Goal: Use online tool/utility: Utilize a website feature to perform a specific function

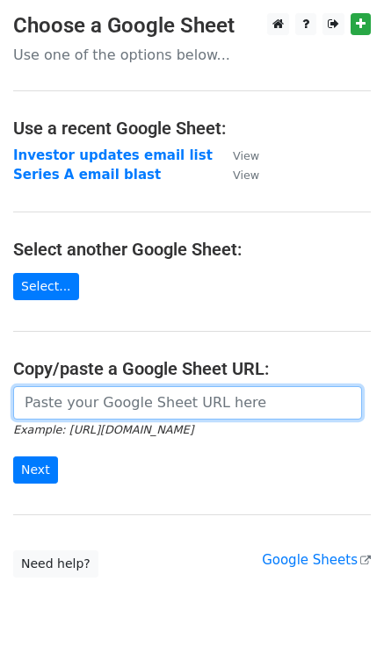
click at [149, 394] on input "url" at bounding box center [187, 402] width 349 height 33
paste input "https://docs.google.com/spreadsheets/d/1k3dvuWpLEoRBh0h7hg98GbKPI_WRvAILlCsfhPv…"
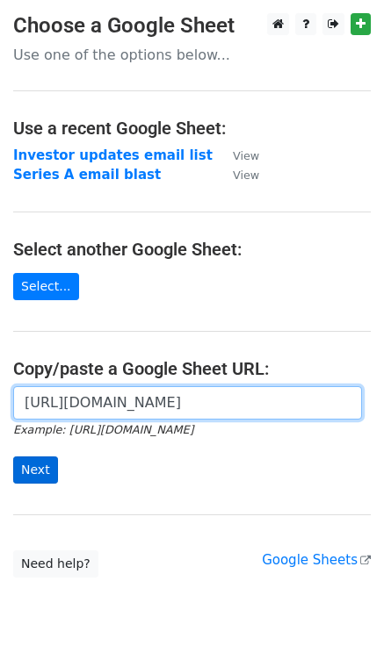
type input "https://docs.google.com/spreadsheets/d/1k3dvuWpLEoRBh0h7hg98GbKPI_WRvAILlCsfhPv…"
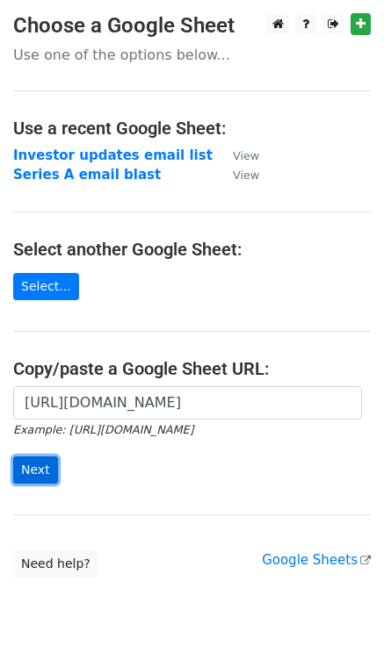
scroll to position [0, 0]
click at [40, 468] on input "Next" at bounding box center [35, 469] width 45 height 27
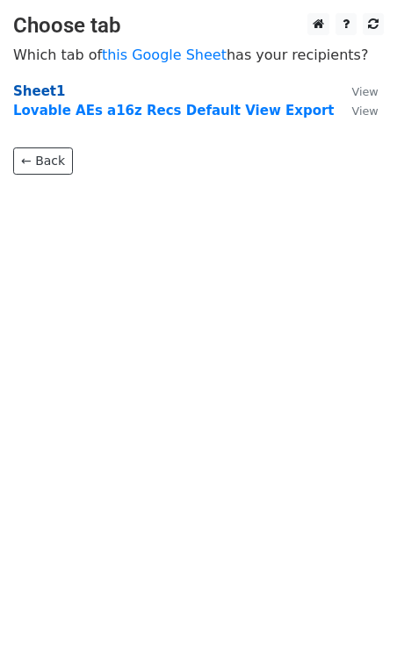
click at [47, 91] on strong "Sheet1" at bounding box center [39, 91] width 52 height 16
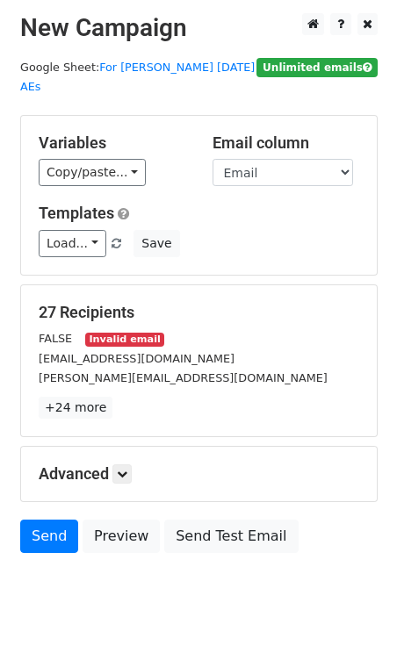
scroll to position [29, 0]
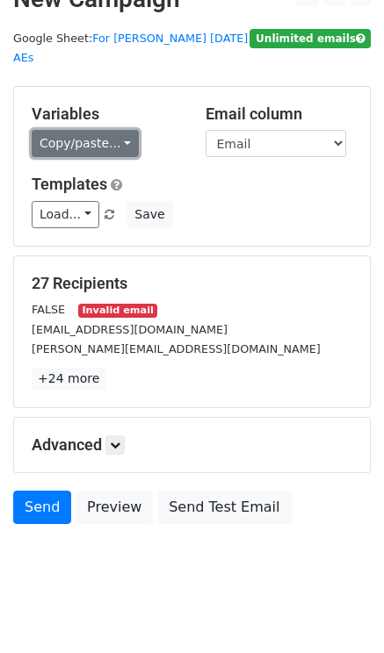
click at [93, 130] on link "Copy/paste..." at bounding box center [85, 143] width 107 height 27
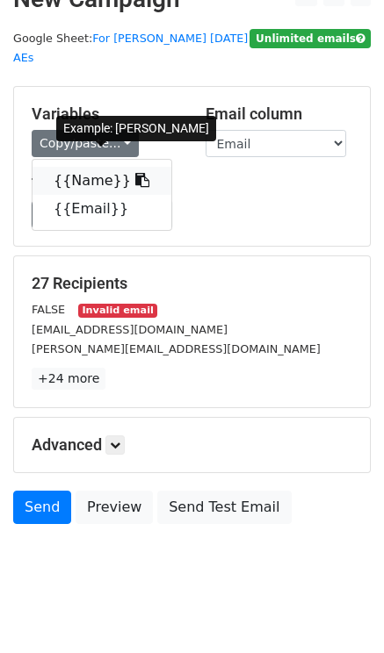
click at [97, 167] on link "{{Name}}" at bounding box center [101, 181] width 139 height 28
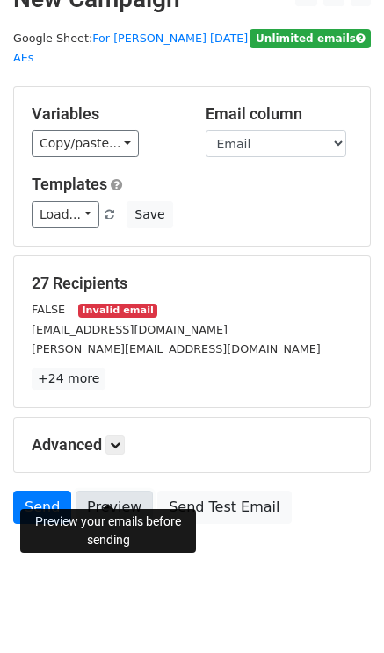
click at [117, 499] on link "Preview" at bounding box center [113, 507] width 77 height 33
click at [104, 491] on link "Preview" at bounding box center [113, 507] width 77 height 33
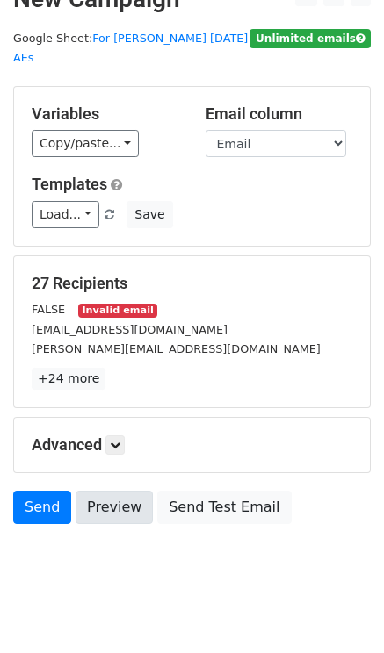
click at [104, 491] on link "Preview" at bounding box center [113, 507] width 77 height 33
